Goal: Check status

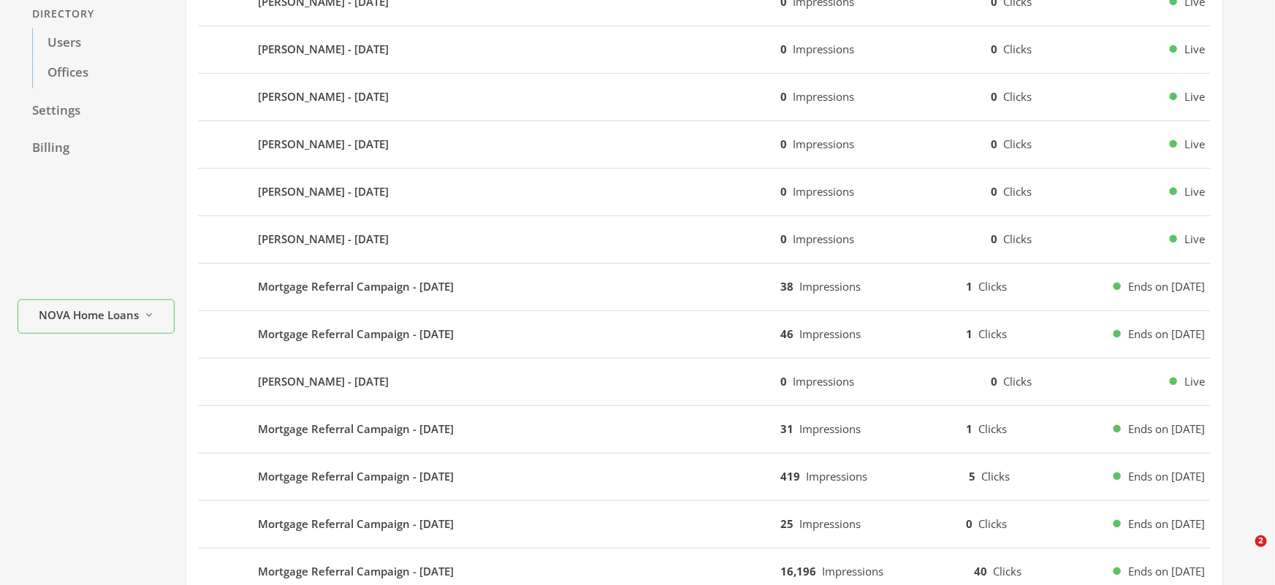
scroll to position [309, 0]
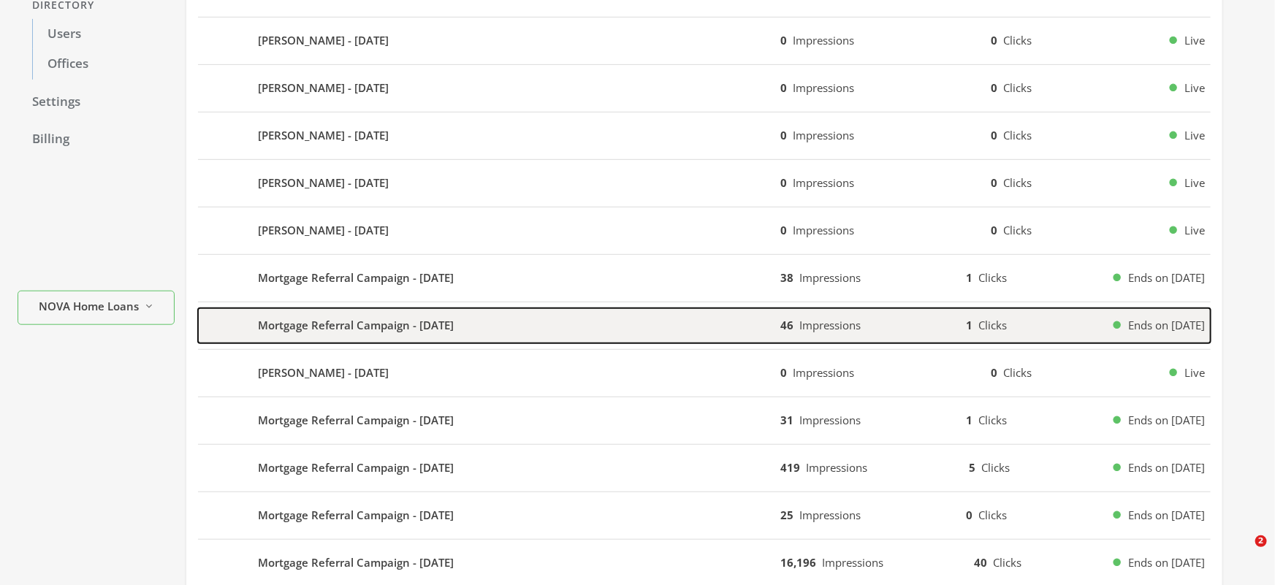
click at [386, 324] on b "Mortgage Referral Campaign - [DATE]" at bounding box center [356, 325] width 196 height 17
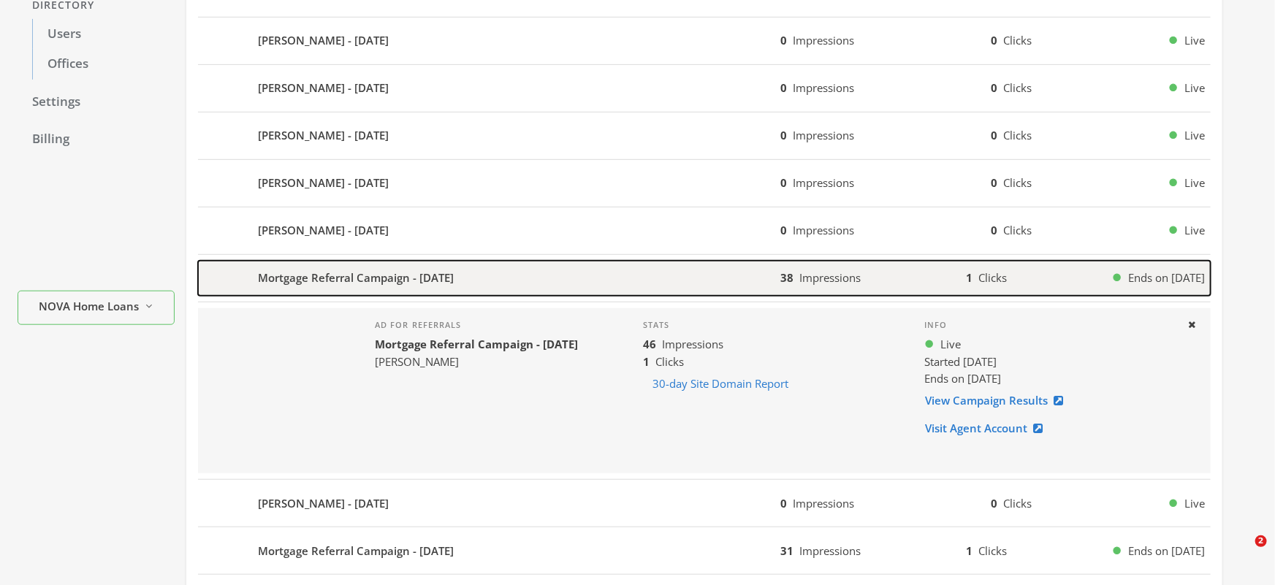
click at [289, 278] on b "Mortgage Referral Campaign - [DATE]" at bounding box center [356, 278] width 196 height 17
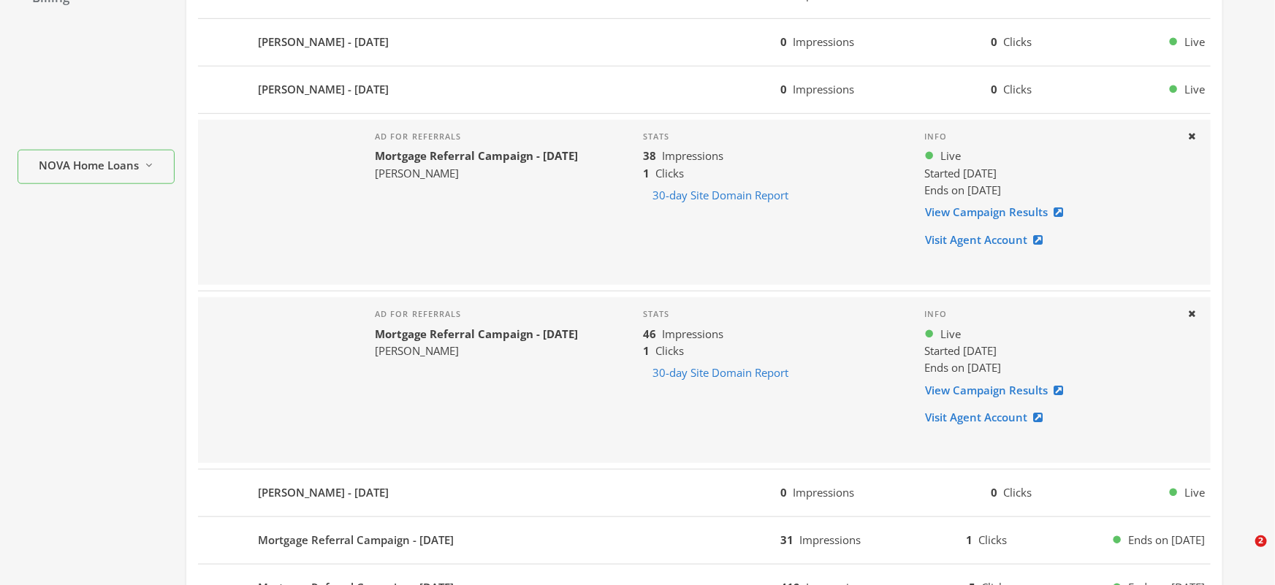
scroll to position [452, 0]
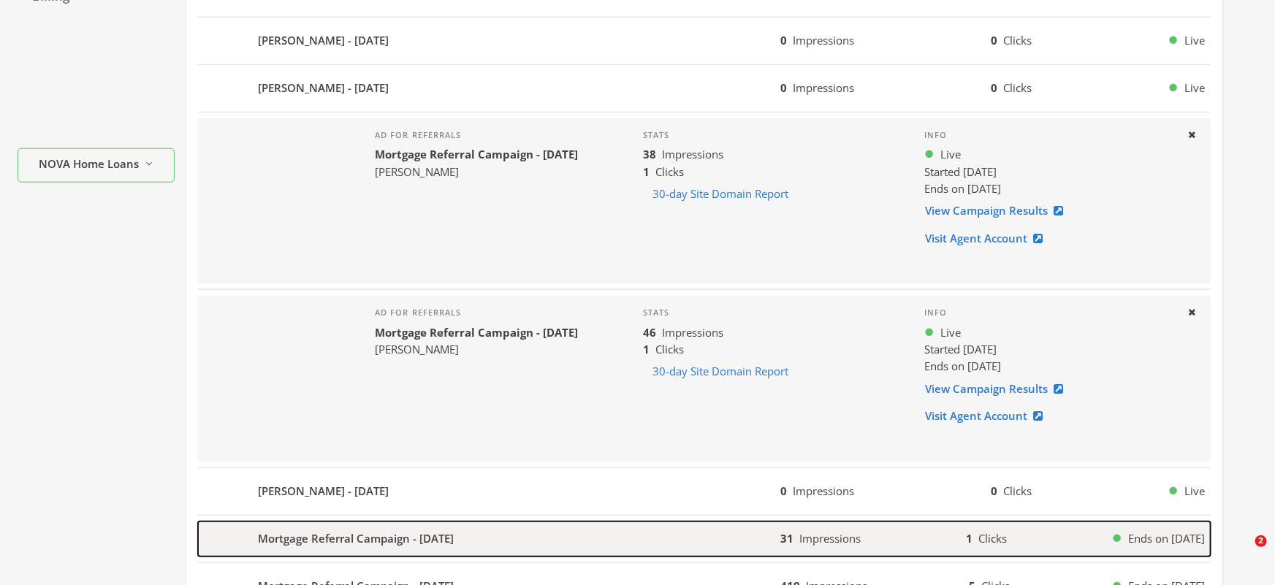
click at [390, 551] on div "Mortgage Referral Campaign - 2025-09-29" at bounding box center [489, 539] width 582 height 35
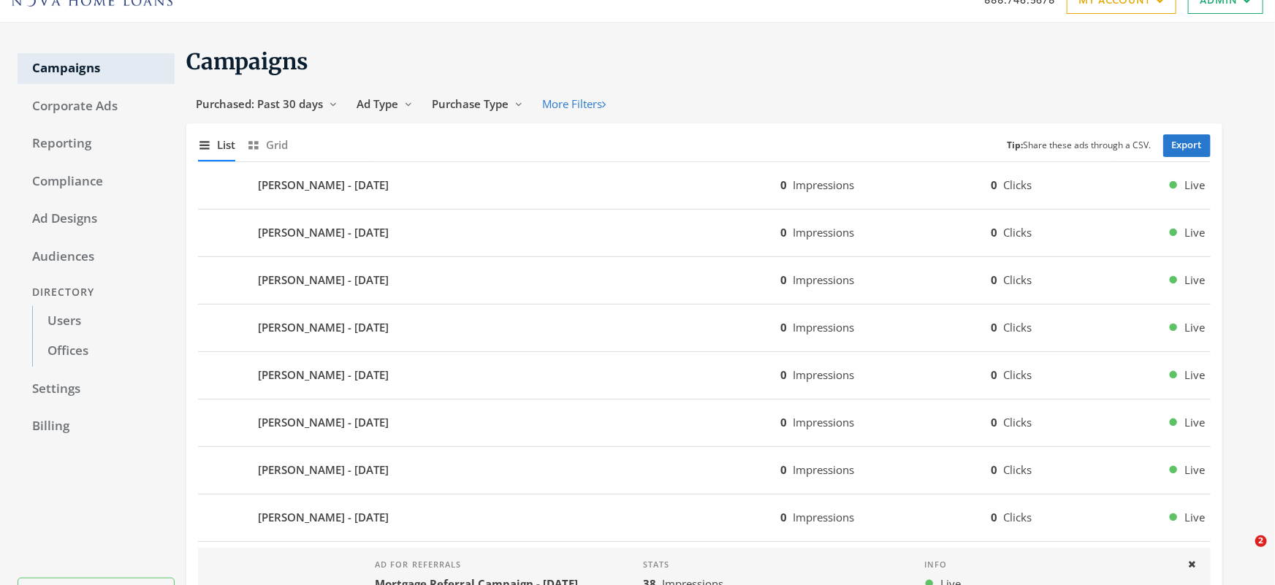
scroll to position [20, 0]
drag, startPoint x: 1017, startPoint y: 220, endPoint x: 684, endPoint y: 4, distance: 397.3
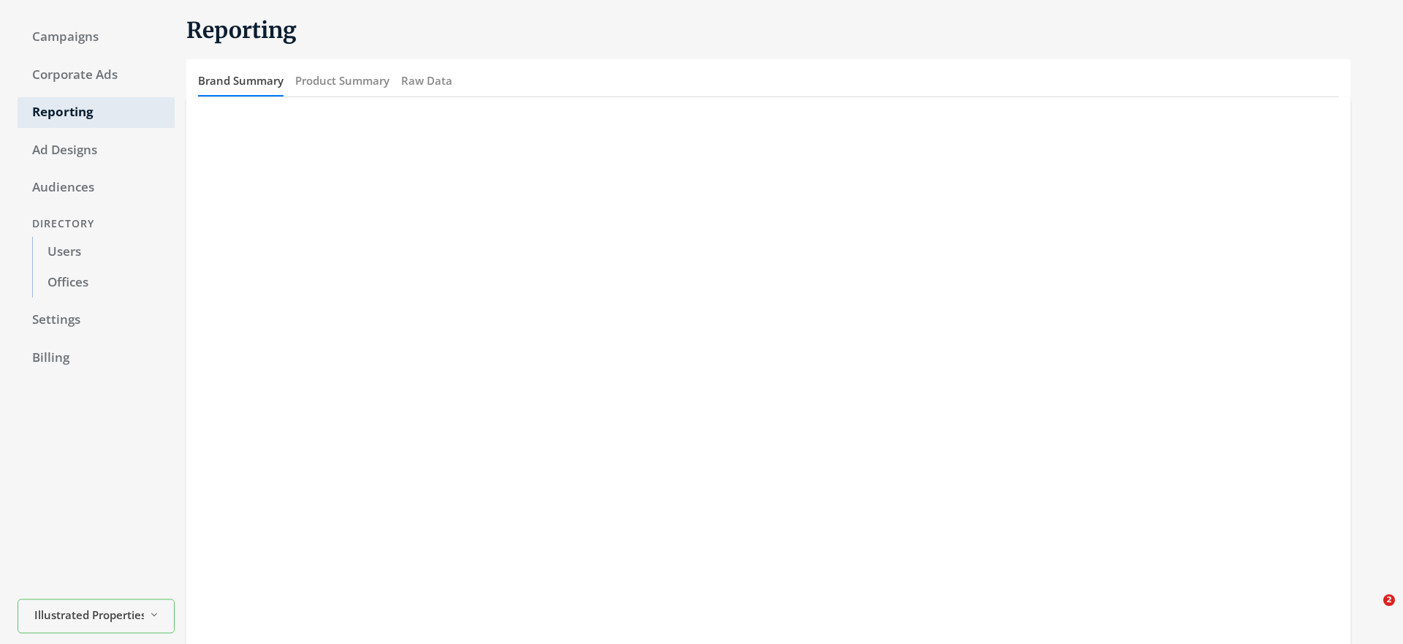
scroll to position [58, 0]
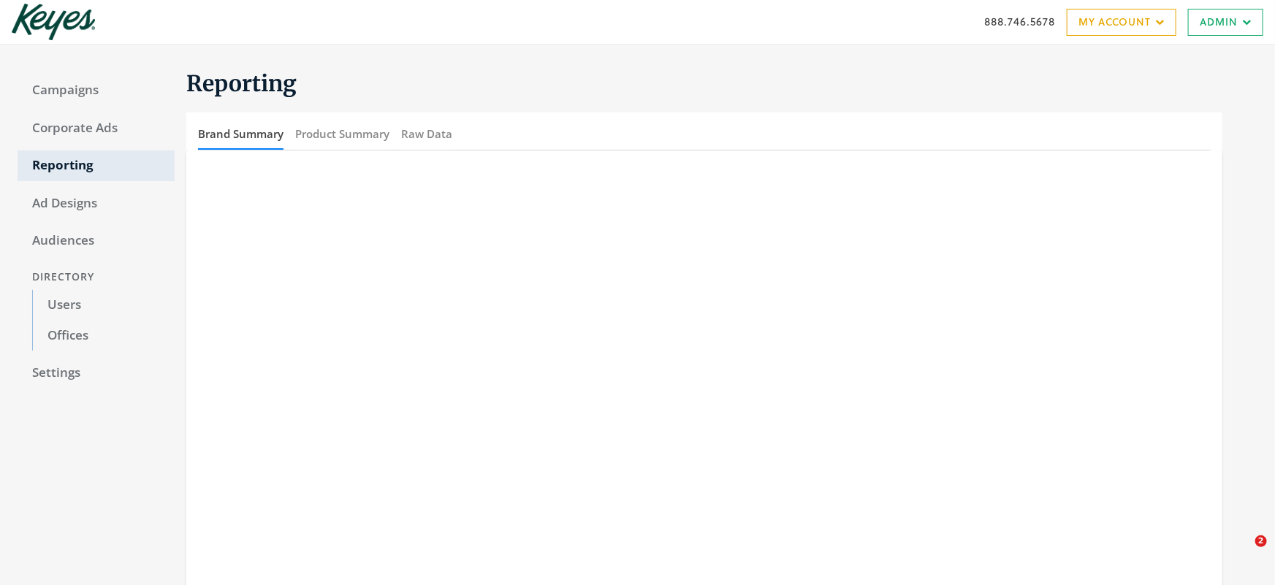
scroll to position [191, 0]
